Goal: Information Seeking & Learning: Learn about a topic

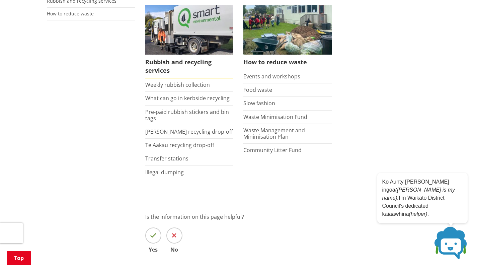
scroll to position [151, 0]
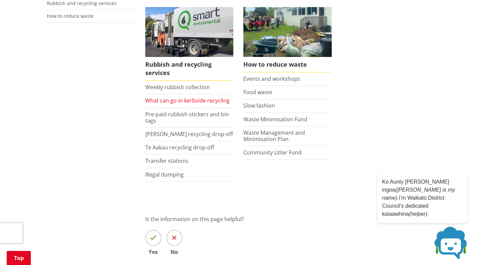
click at [192, 99] on link "What can go in kerbside recycling" at bounding box center [187, 100] width 84 height 7
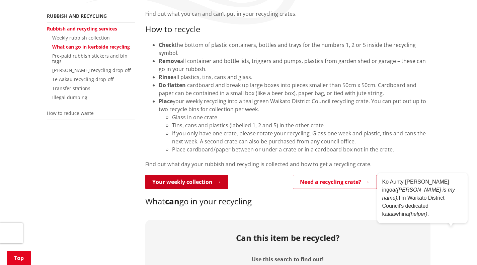
scroll to position [123, 0]
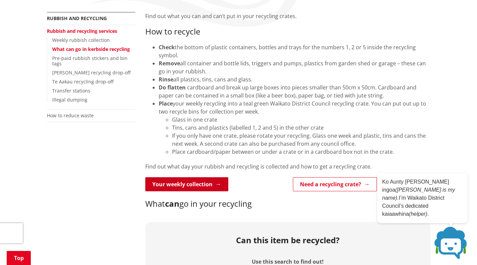
click at [202, 183] on link "Your weekly collection" at bounding box center [186, 184] width 83 height 14
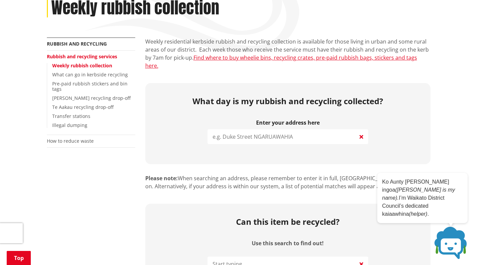
scroll to position [141, 0]
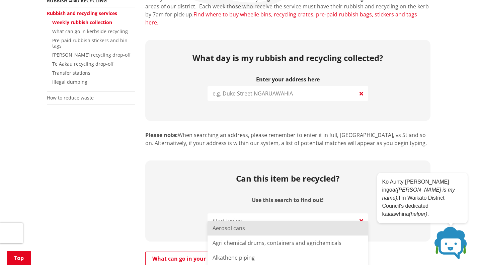
click at [249, 215] on input "Use this search to find out!" at bounding box center [288, 220] width 161 height 15
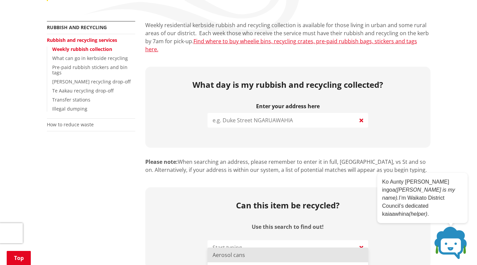
scroll to position [86, 0]
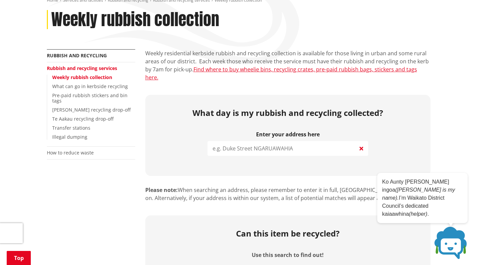
click at [196, 186] on p "Please note: When searching an address, please remember to enter it in full, [G…" at bounding box center [287, 194] width 285 height 16
